Goal: Transaction & Acquisition: Purchase product/service

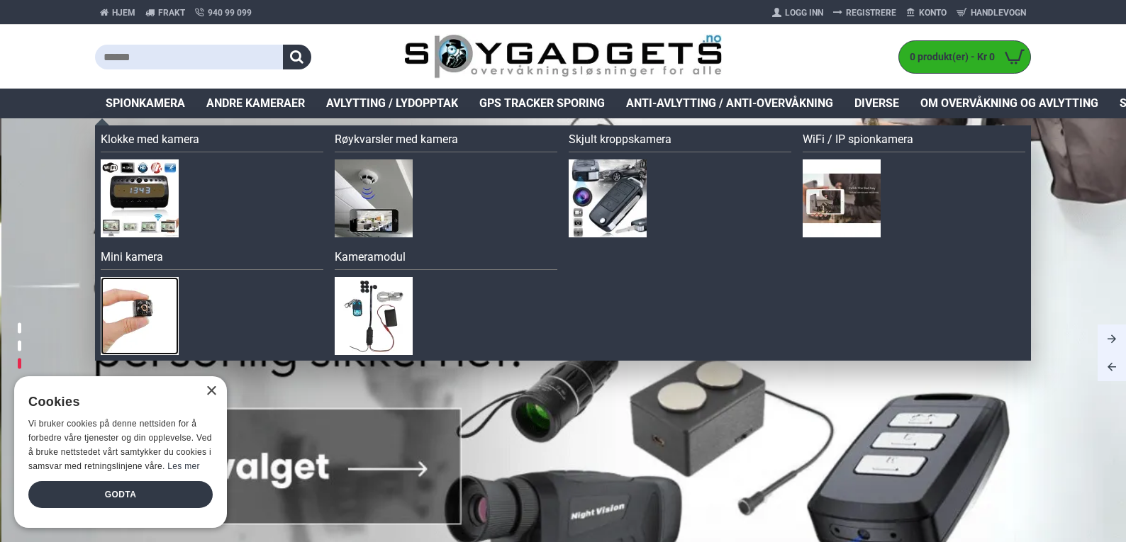
click at [141, 305] on img at bounding box center [140, 316] width 78 height 78
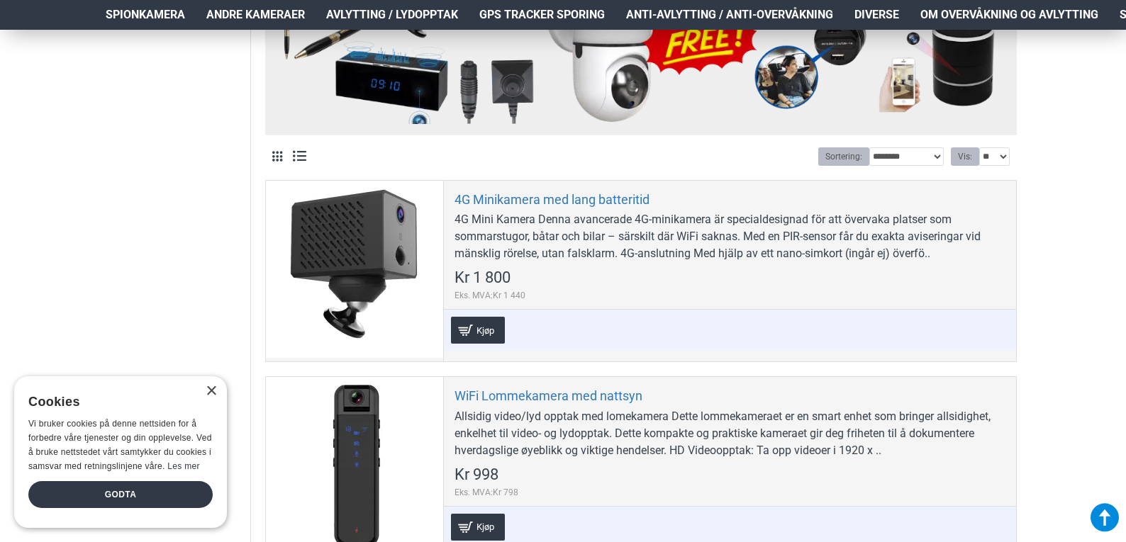
scroll to position [473, 0]
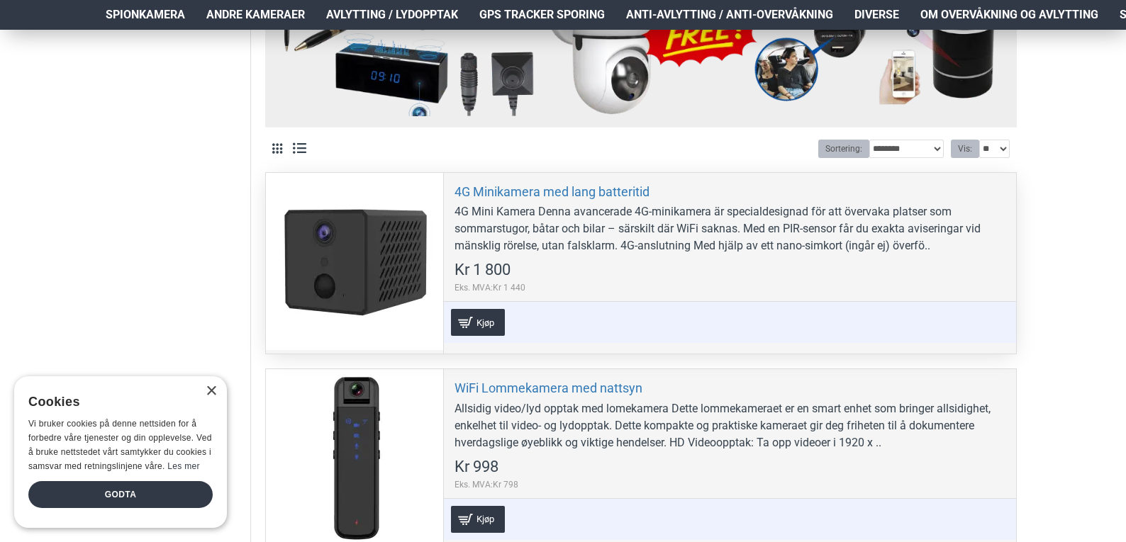
click at [381, 262] on div at bounding box center [354, 261] width 177 height 177
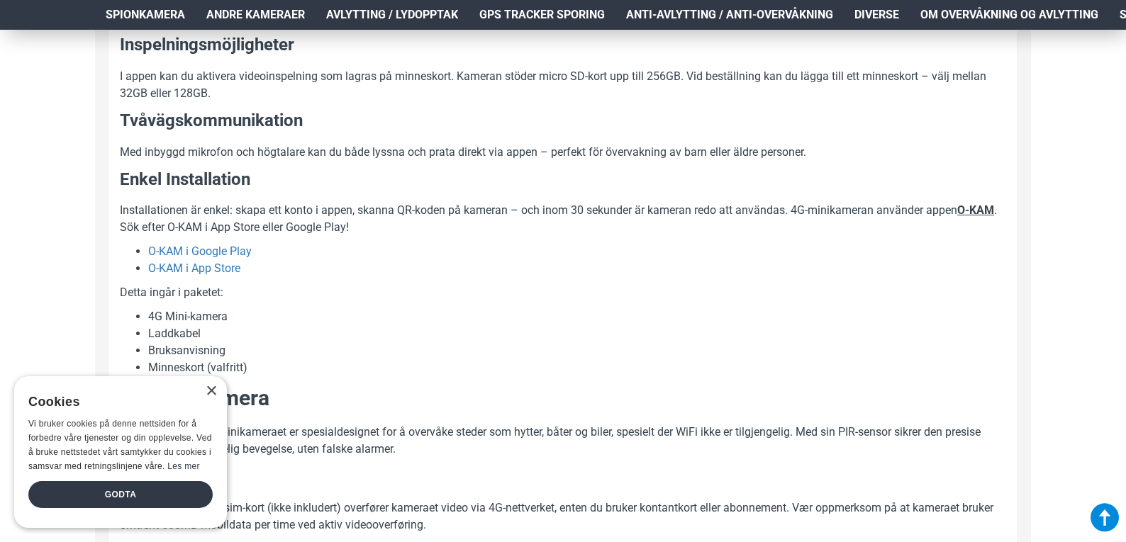
scroll to position [1134, 0]
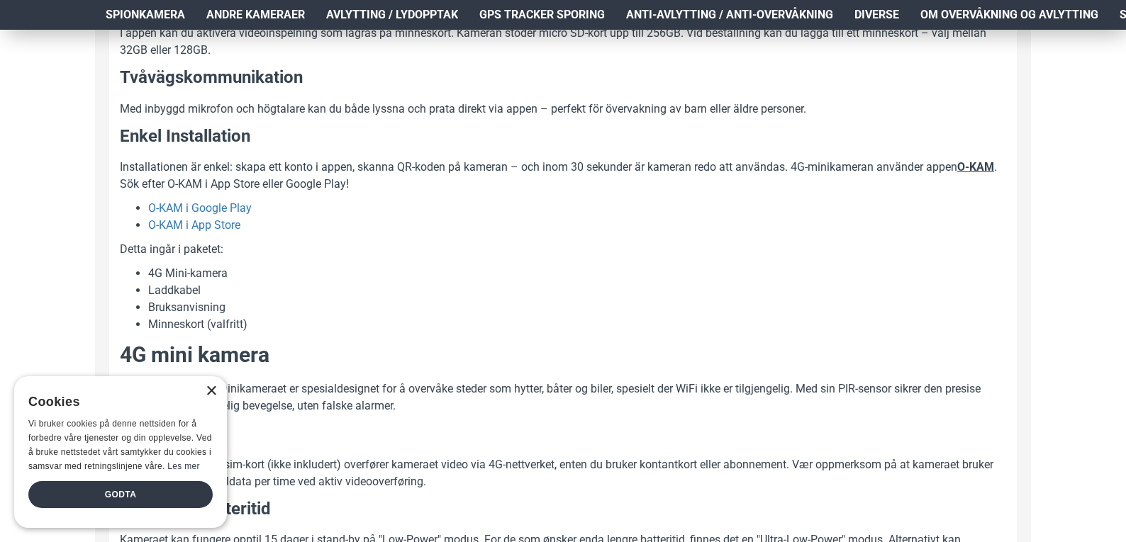
click at [211, 393] on div "×" at bounding box center [211, 391] width 11 height 11
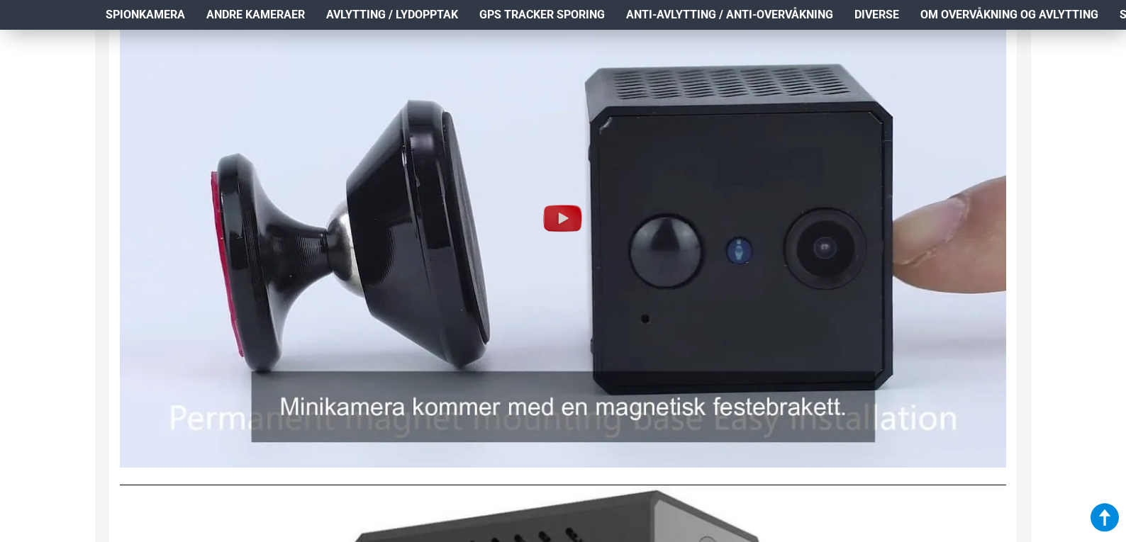
scroll to position [2174, 0]
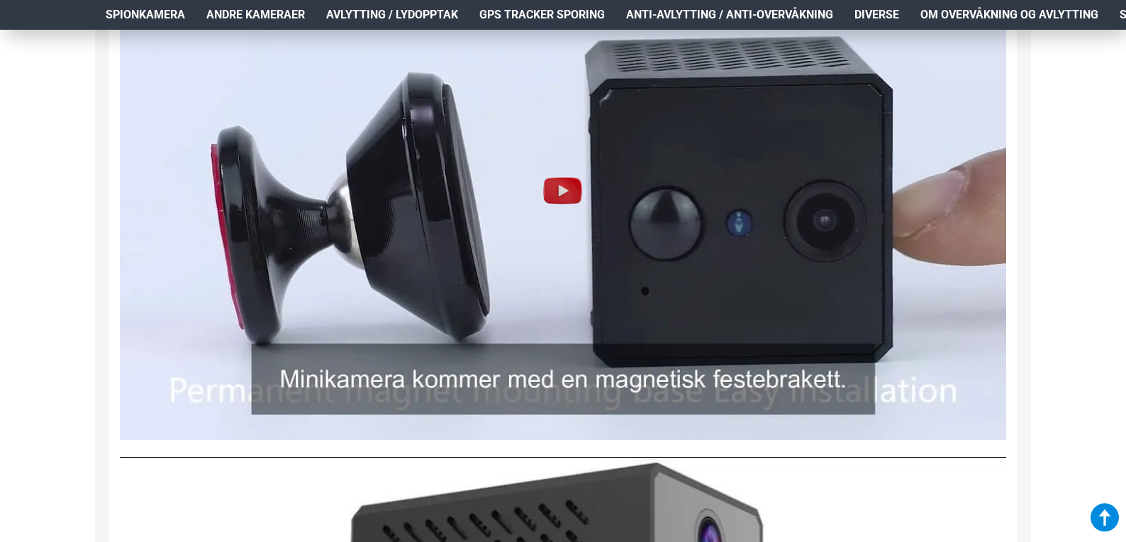
click at [567, 189] on img at bounding box center [562, 190] width 45 height 45
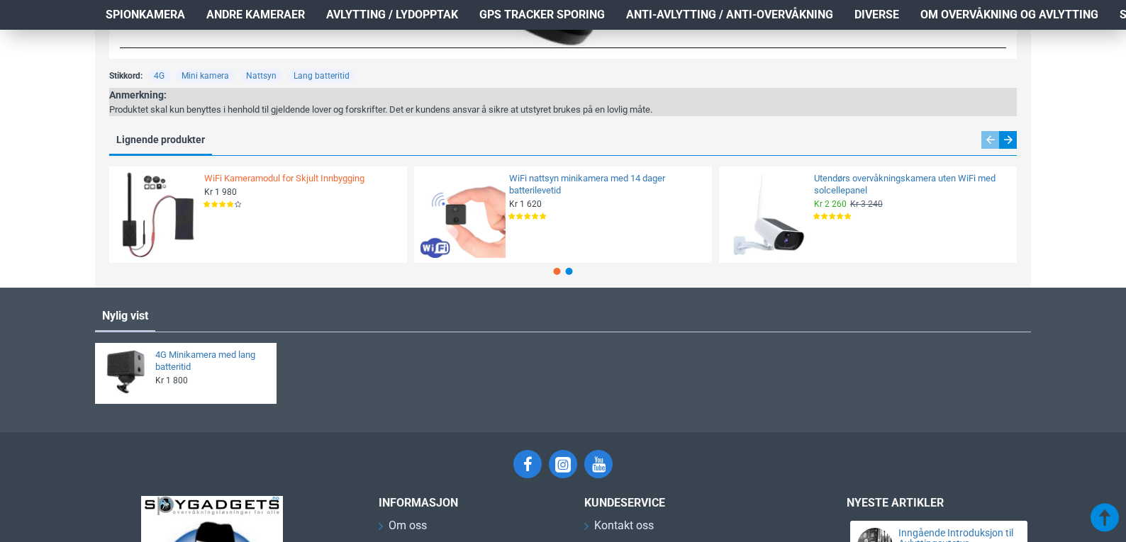
scroll to position [3091, 0]
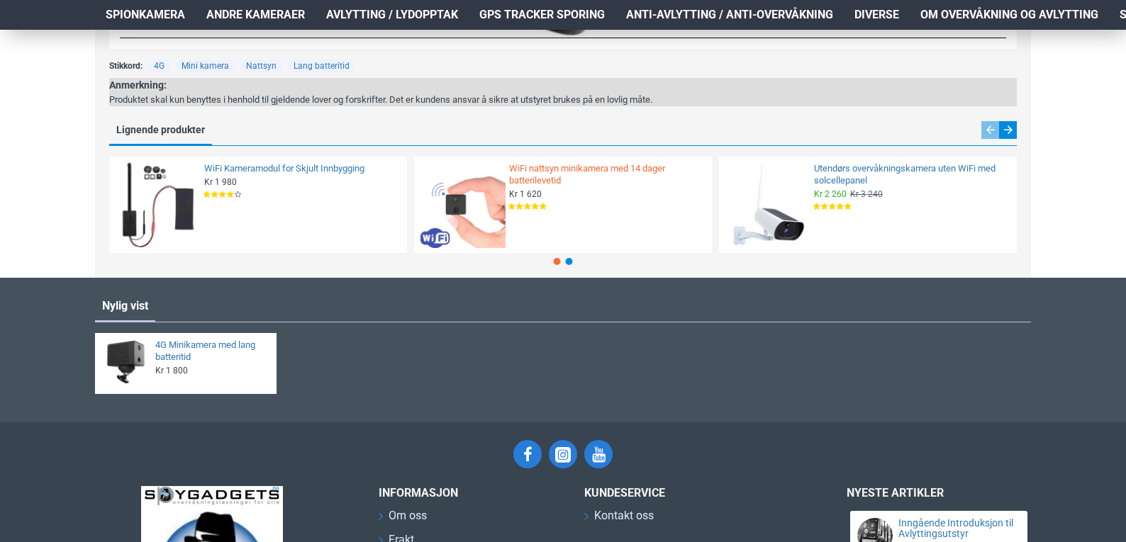
click at [546, 169] on link "WiFi nattsyn minikamera med 14 dager batterilevetid" at bounding box center [606, 175] width 194 height 24
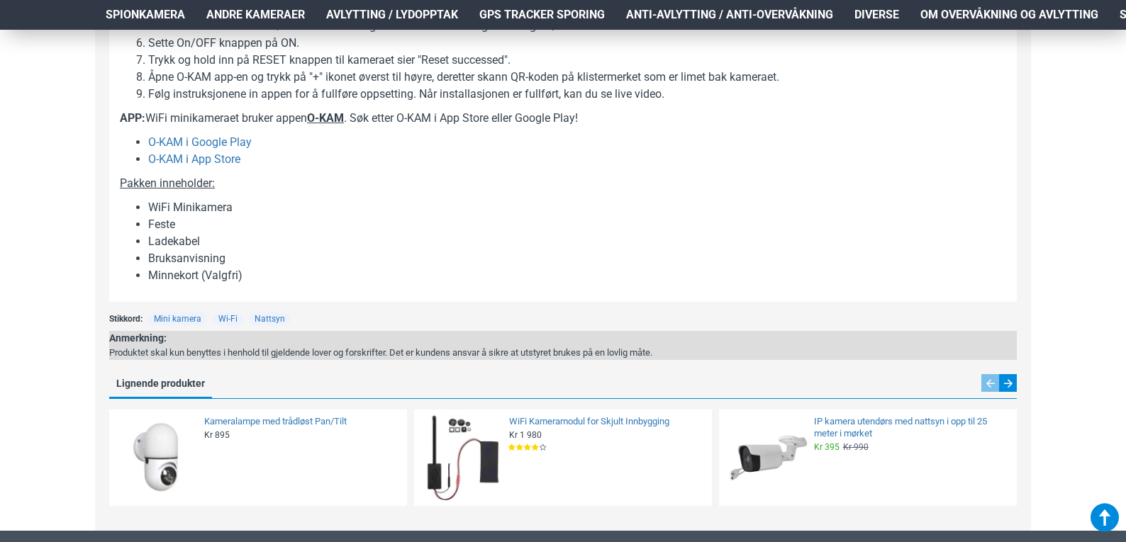
scroll to position [1795, 0]
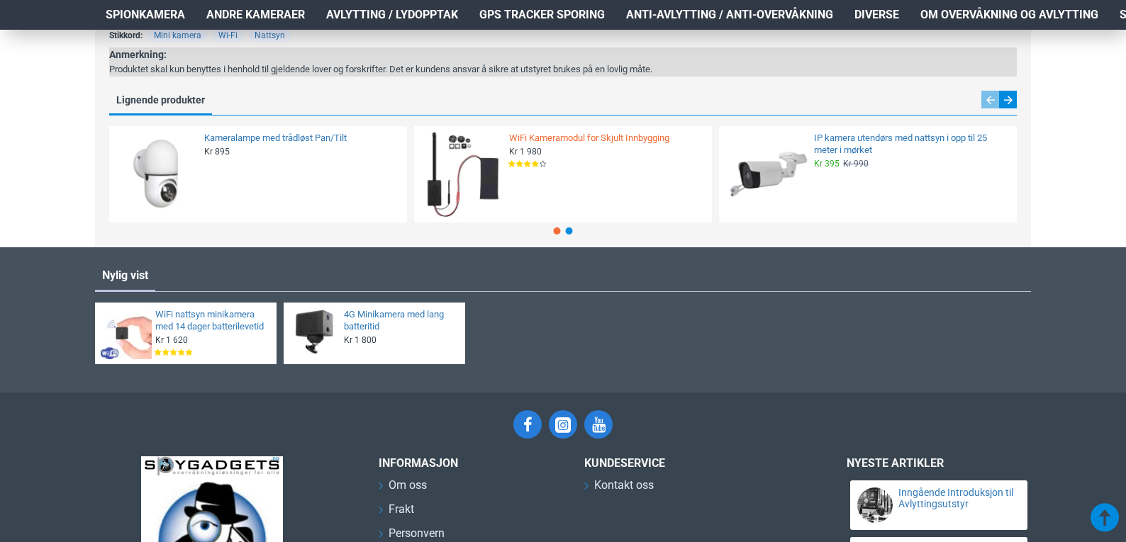
click at [563, 136] on link "WiFi Kameramodul for Skjult Innbygging" at bounding box center [606, 139] width 194 height 12
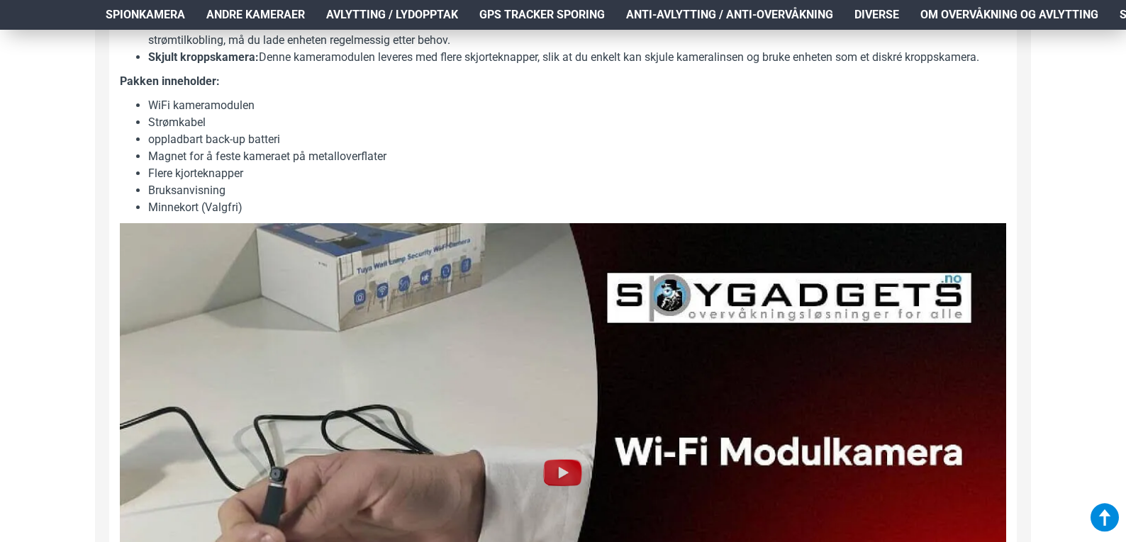
scroll to position [1310, 0]
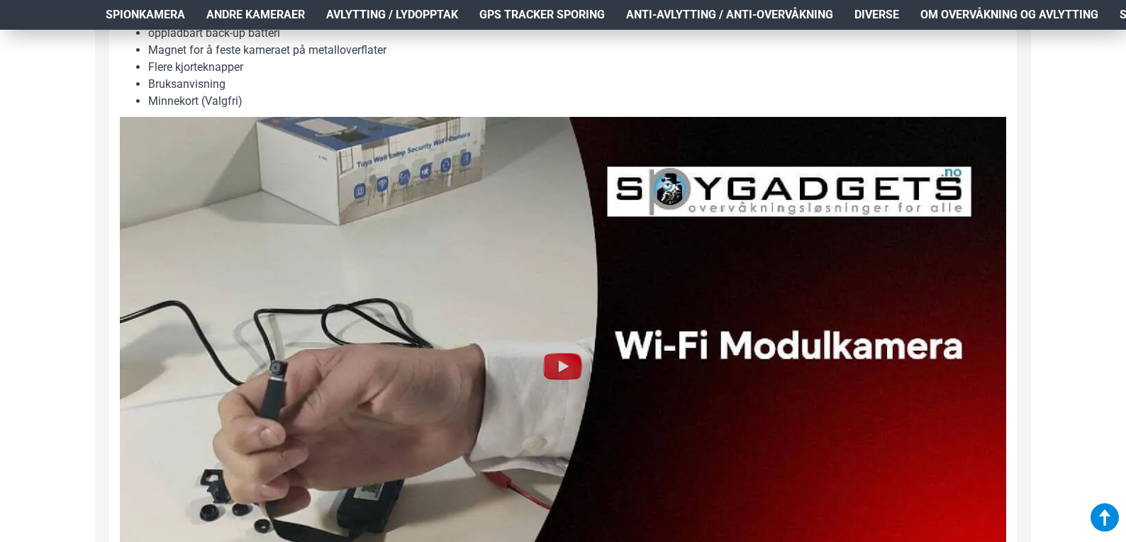
click at [562, 361] on img at bounding box center [562, 366] width 45 height 45
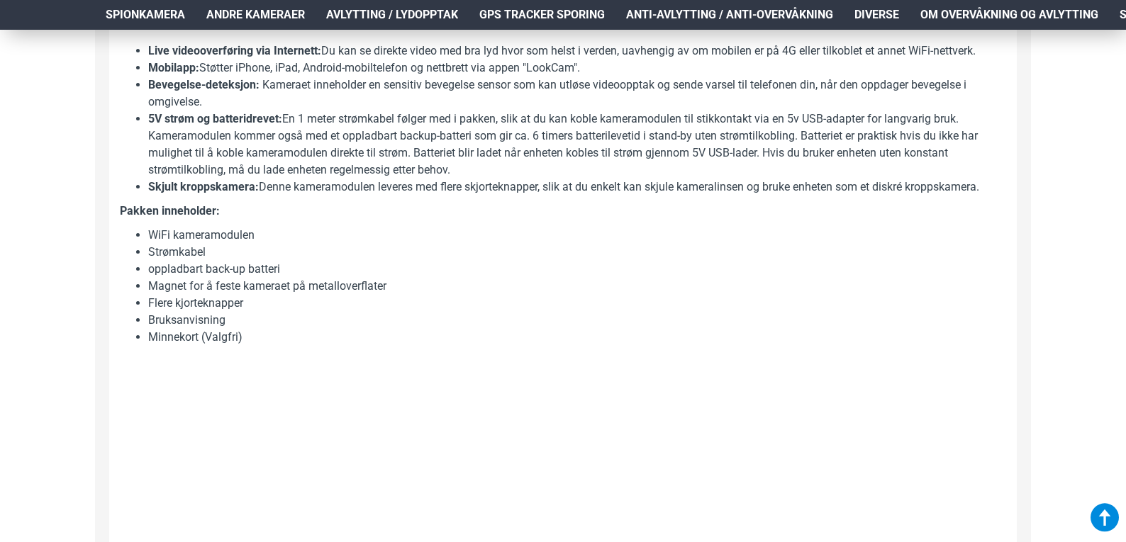
scroll to position [931, 0]
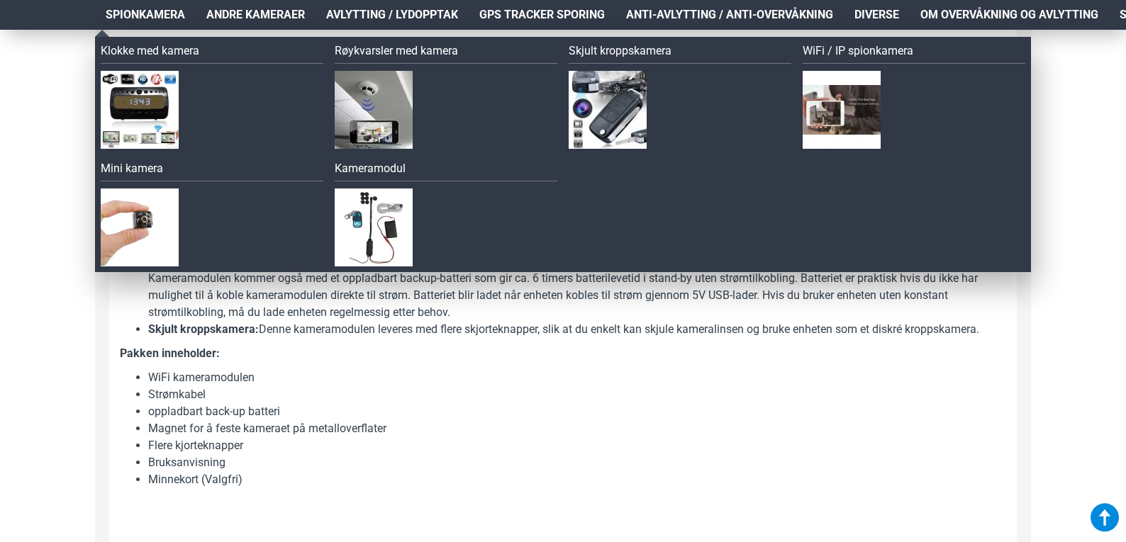
click at [132, 10] on span "Spionkamera" at bounding box center [145, 14] width 79 height 17
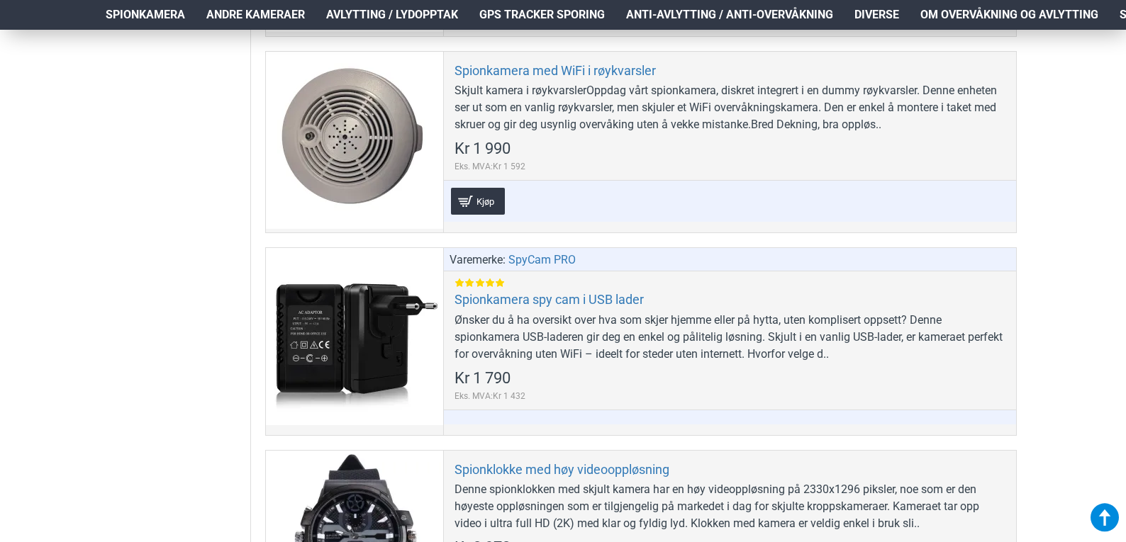
scroll to position [5481, 0]
